Goal: Check status

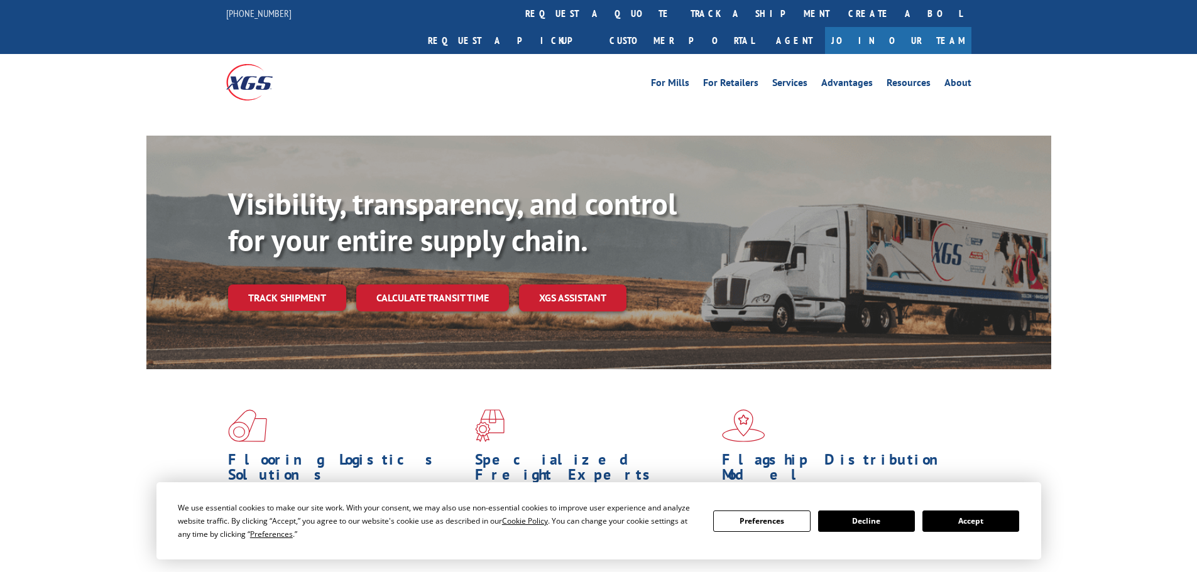
click at [275, 273] on div "Visibility, transparency, and control for your entire supply chain. Track shipm…" at bounding box center [639, 273] width 823 height 175
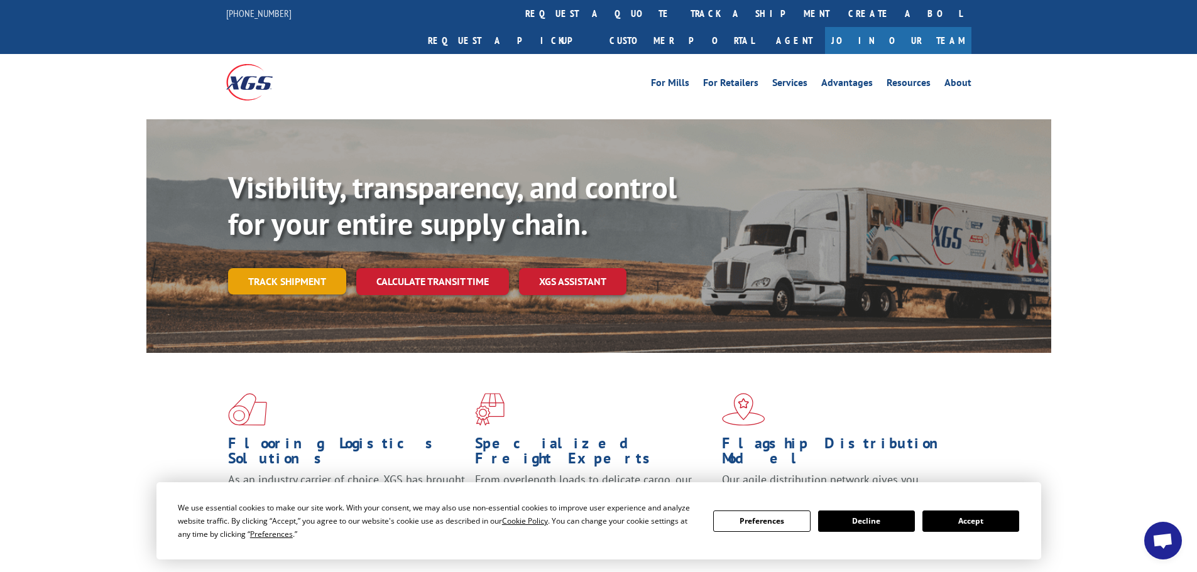
click at [297, 268] on link "Track shipment" at bounding box center [287, 281] width 118 height 26
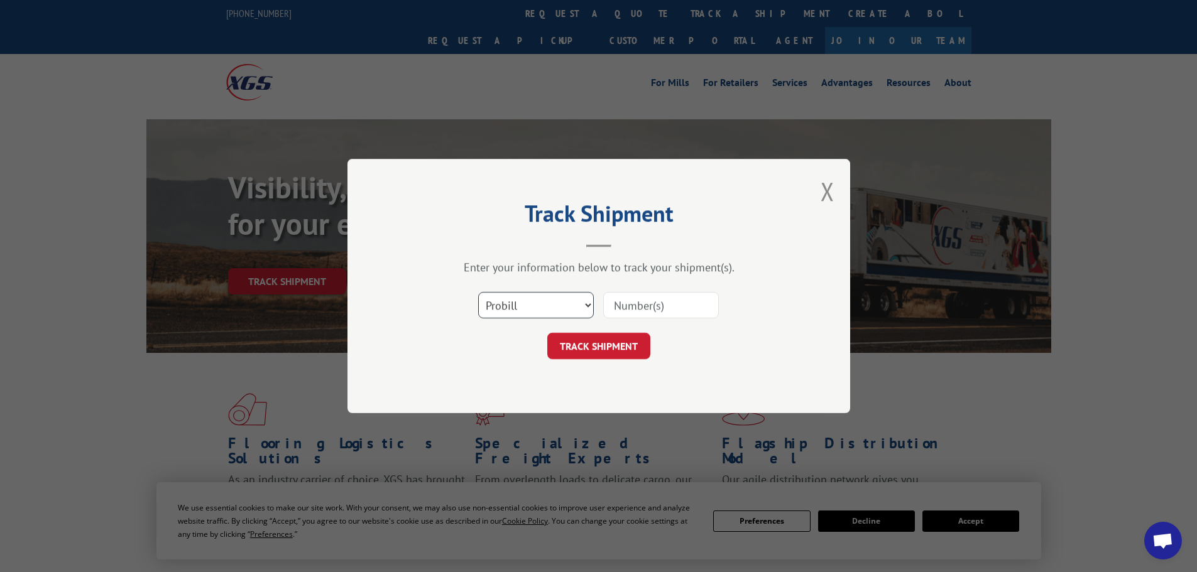
drag, startPoint x: 538, startPoint y: 309, endPoint x: 521, endPoint y: 317, distance: 18.8
click at [537, 309] on select "Select category... Probill BOL PO" at bounding box center [536, 305] width 116 height 26
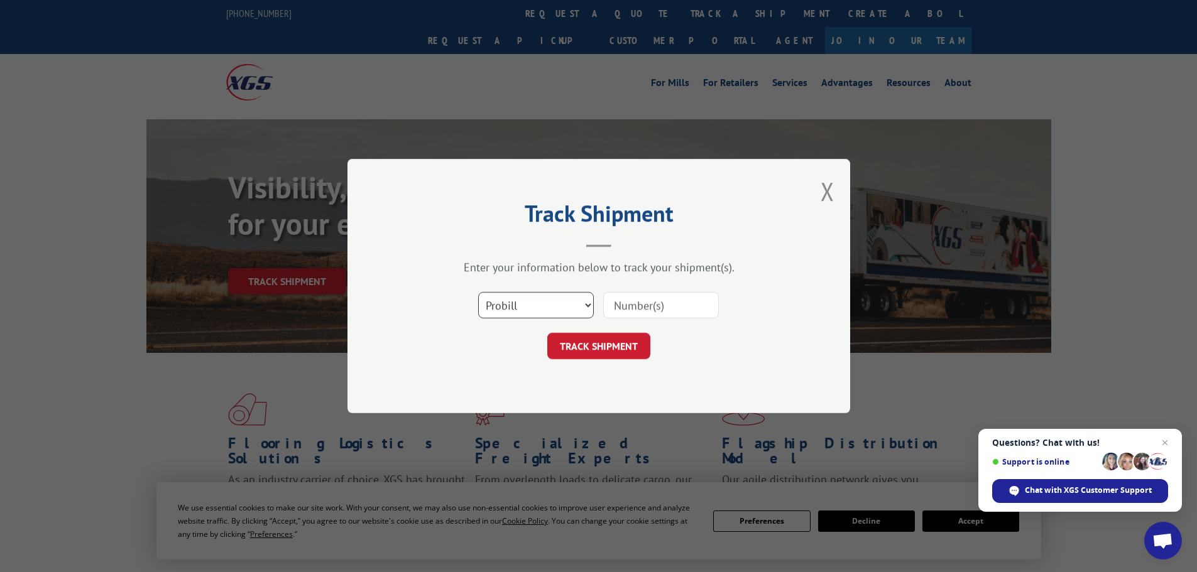
select select "bol"
click at [478, 292] on select "Select category... Probill BOL PO" at bounding box center [536, 305] width 116 height 26
click at [641, 309] on input at bounding box center [661, 305] width 116 height 26
paste input "7058067"
type input "7058067"
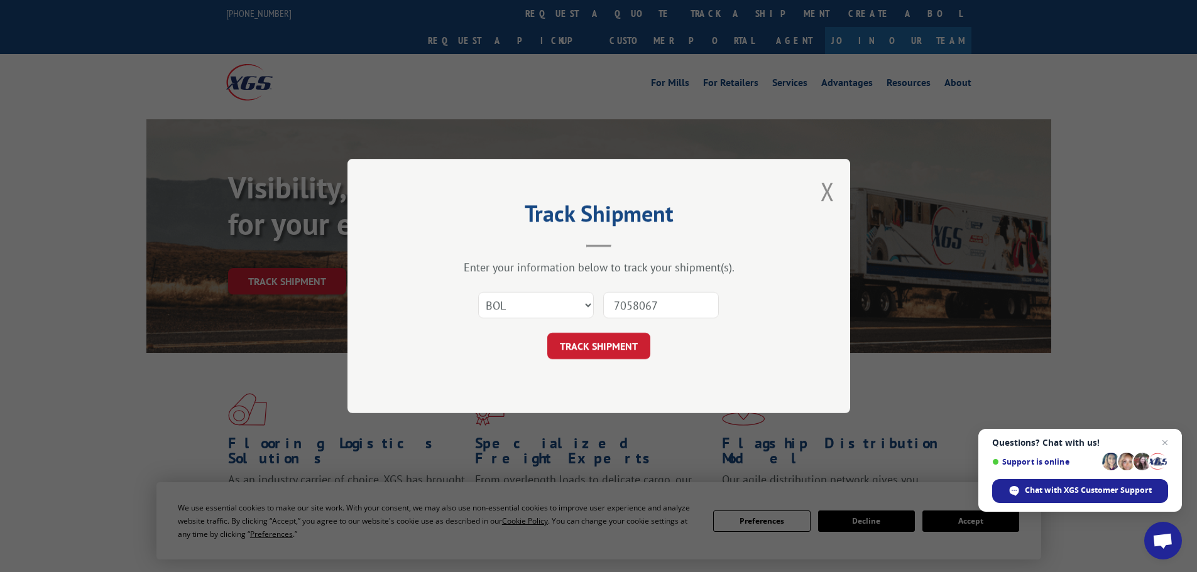
click at [547, 333] on button "TRACK SHIPMENT" at bounding box center [598, 346] width 103 height 26
